Goal: Information Seeking & Learning: Learn about a topic

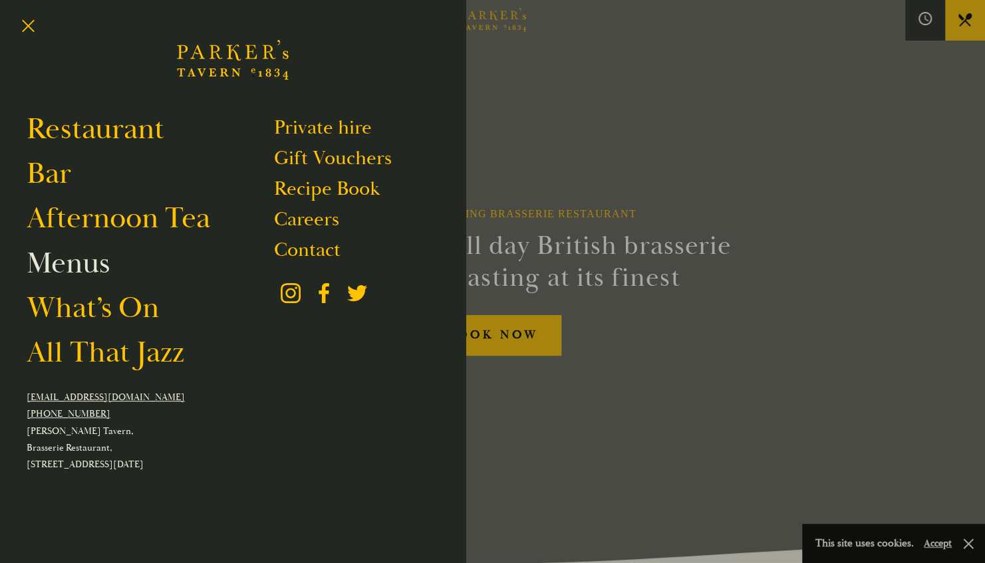
click at [84, 260] on link "Menus" at bounding box center [68, 263] width 83 height 37
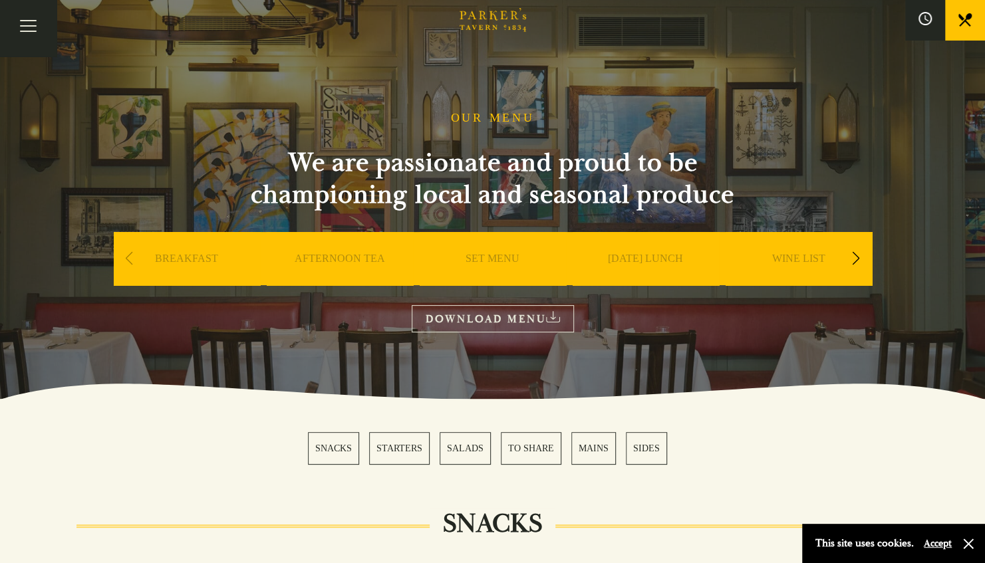
click at [853, 255] on div "Next slide" at bounding box center [856, 258] width 18 height 29
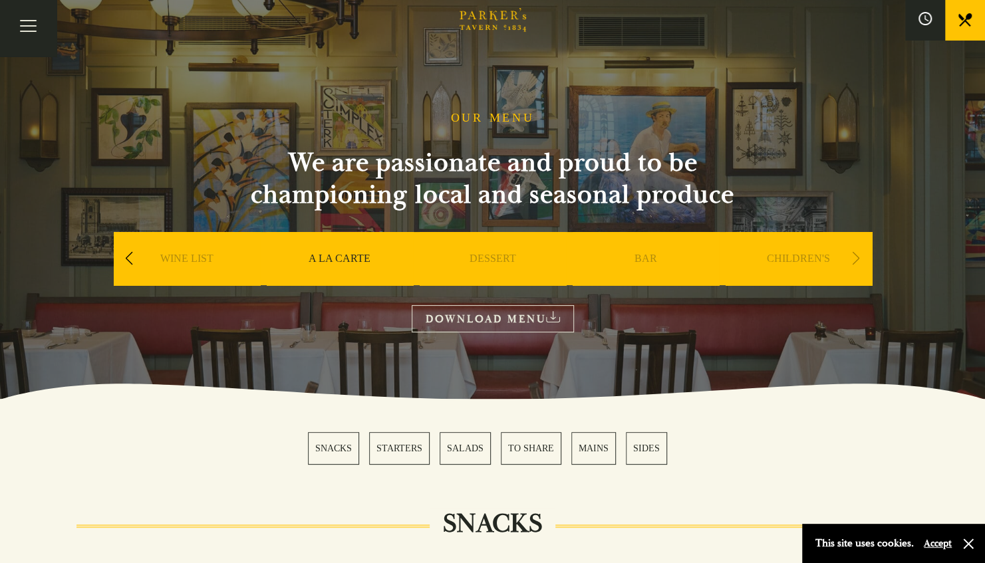
click at [851, 258] on div "Next slide" at bounding box center [856, 258] width 18 height 29
